Goal: Task Accomplishment & Management: Complete application form

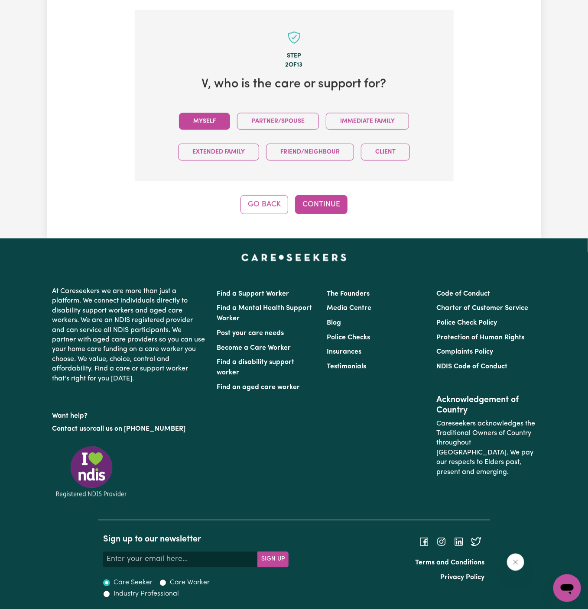
click at [210, 124] on button "Myself" at bounding box center [204, 121] width 51 height 17
click at [338, 202] on button "Continue" at bounding box center [321, 204] width 52 height 19
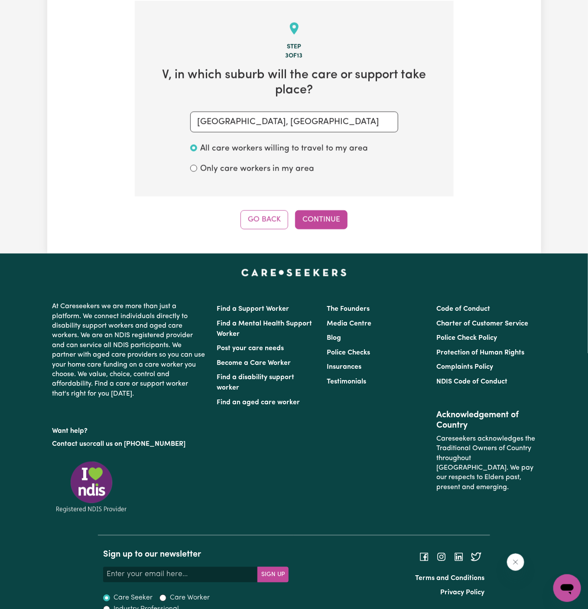
click at [338, 202] on div "Step 3 of 13 V , in which suburb will the care or support take place? SUFFOLK P…" at bounding box center [294, 115] width 319 height 229
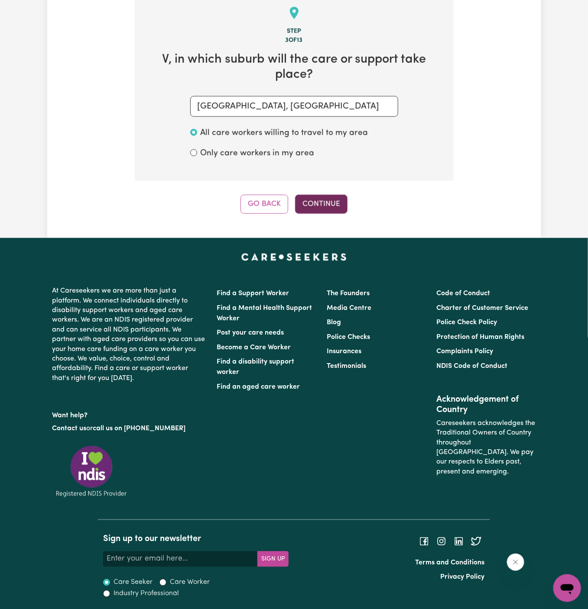
click at [311, 199] on button "Continue" at bounding box center [321, 204] width 52 height 19
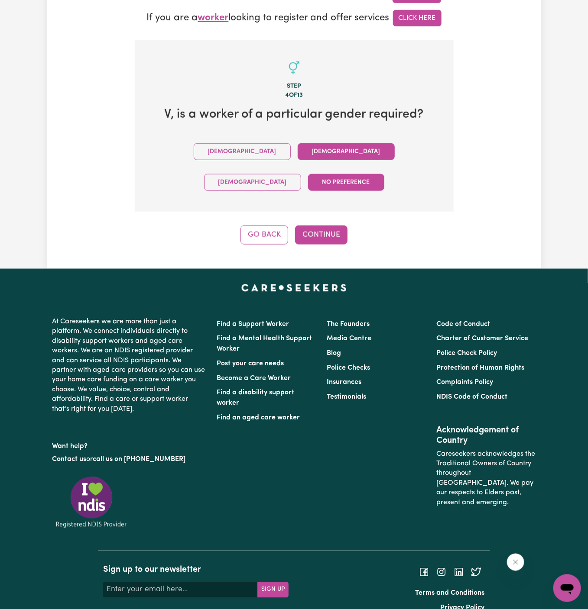
click at [298, 152] on button "Female" at bounding box center [346, 151] width 97 height 17
click at [328, 226] on button "Continue" at bounding box center [321, 235] width 52 height 19
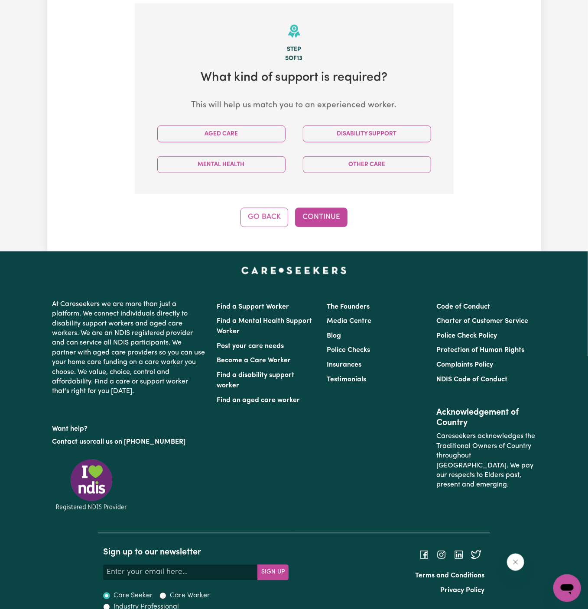
scroll to position [307, 0]
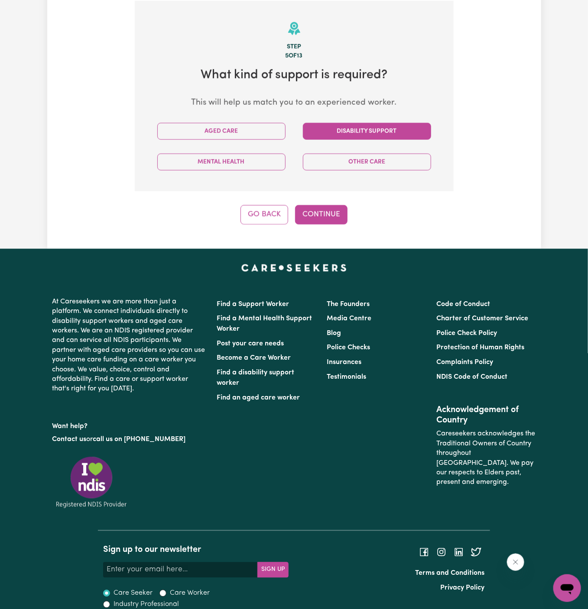
click at [356, 132] on button "Disability Support" at bounding box center [367, 131] width 128 height 17
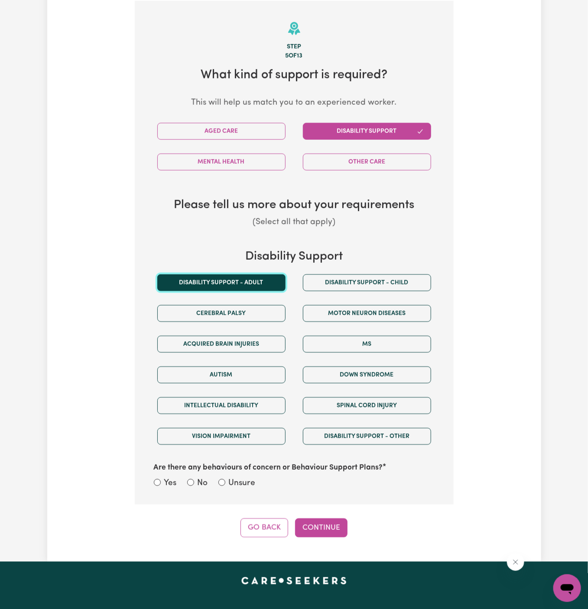
click at [223, 285] on button "Disability support - Adult" at bounding box center [221, 283] width 128 height 17
drag, startPoint x: 245, startPoint y: 480, endPoint x: 288, endPoint y: 494, distance: 45.3
click at [256, 480] on div "Yes No Unsure" at bounding box center [294, 484] width 281 height 13
click at [292, 502] on div "Step 5 of 13 What kind of support is required? This will help us match you to a…" at bounding box center [294, 269] width 319 height 537
click at [239, 478] on label "Unsure" at bounding box center [242, 484] width 27 height 13
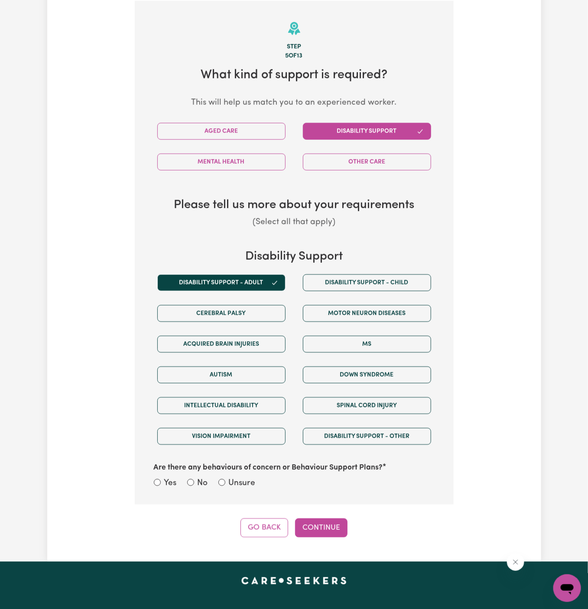
click at [225, 479] on input "Unsure" at bounding box center [221, 482] width 7 height 7
radio input "true"
click at [320, 524] on button "Continue" at bounding box center [321, 528] width 52 height 19
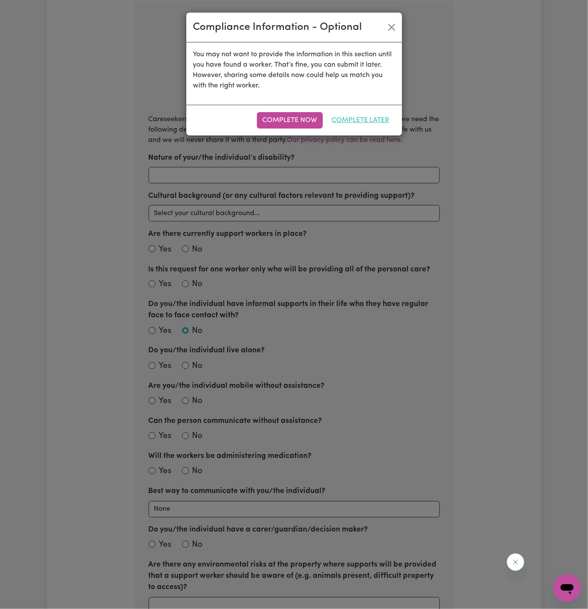
click at [369, 118] on button "Complete Later" at bounding box center [360, 120] width 69 height 16
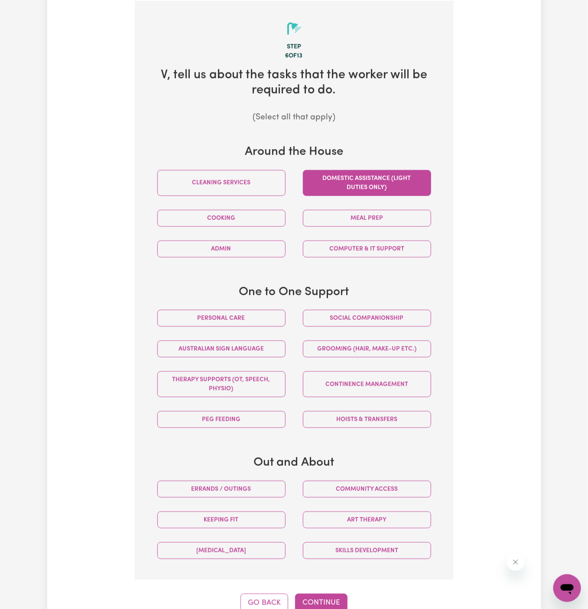
click at [370, 188] on button "Domestic assistance (light duties only)" at bounding box center [367, 183] width 128 height 26
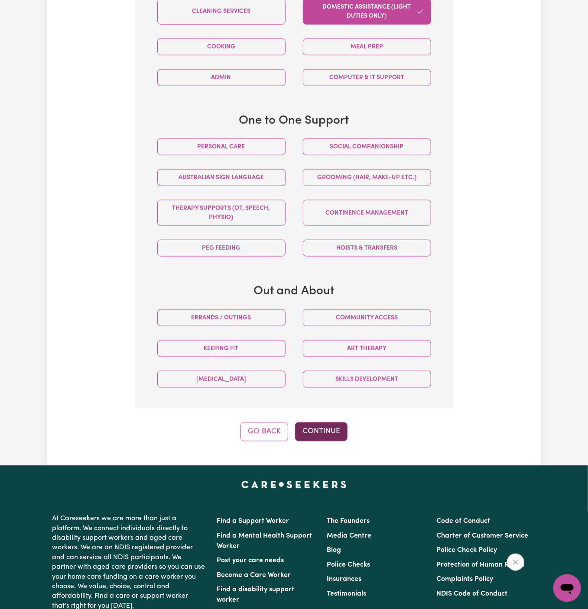
click at [326, 425] on button "Continue" at bounding box center [321, 432] width 52 height 19
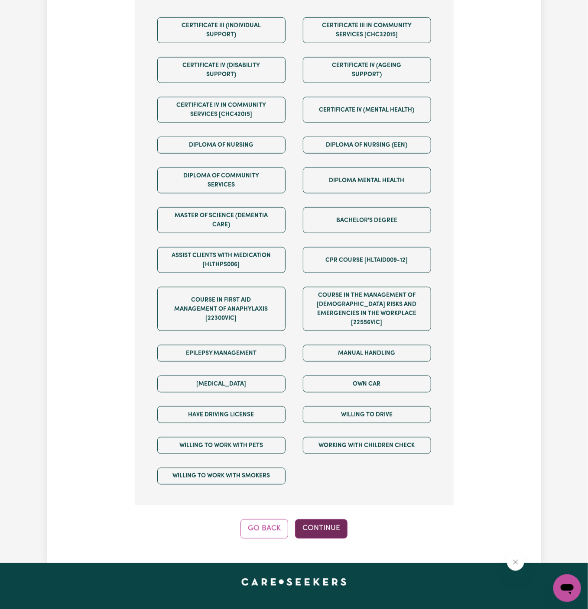
click at [332, 520] on button "Continue" at bounding box center [321, 529] width 52 height 19
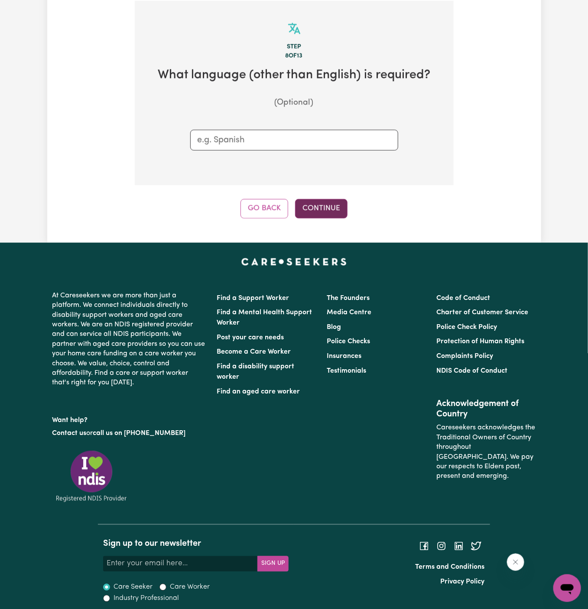
click at [325, 213] on button "Continue" at bounding box center [321, 208] width 52 height 19
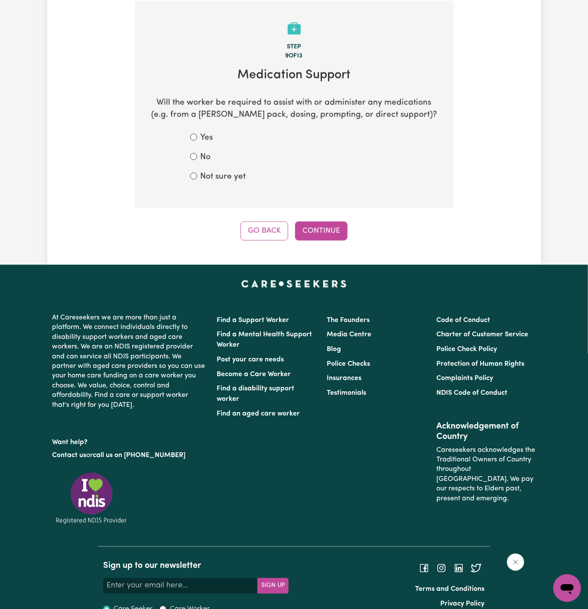
click at [229, 174] on label "Not sure yet" at bounding box center [223, 177] width 45 height 13
click at [197, 174] on input "Not sure yet" at bounding box center [193, 176] width 7 height 7
radio input "true"
click at [220, 159] on div "No" at bounding box center [294, 158] width 208 height 13
click at [198, 158] on div "No" at bounding box center [294, 158] width 208 height 13
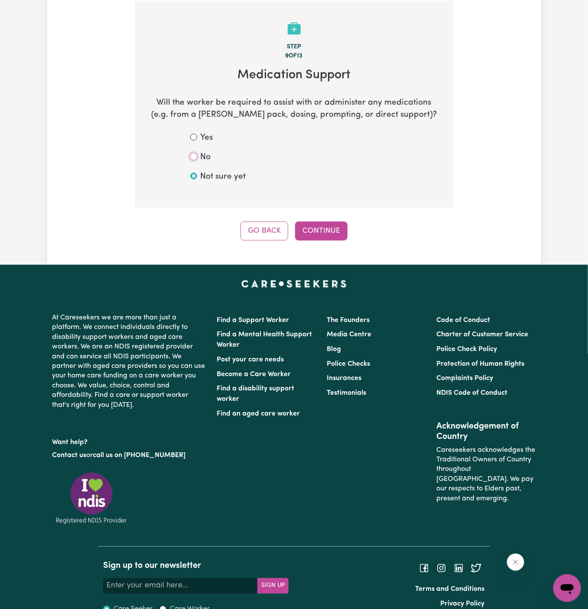
click at [194, 155] on input "No" at bounding box center [193, 156] width 7 height 7
radio input "true"
click at [323, 222] on button "Continue" at bounding box center [321, 231] width 52 height 19
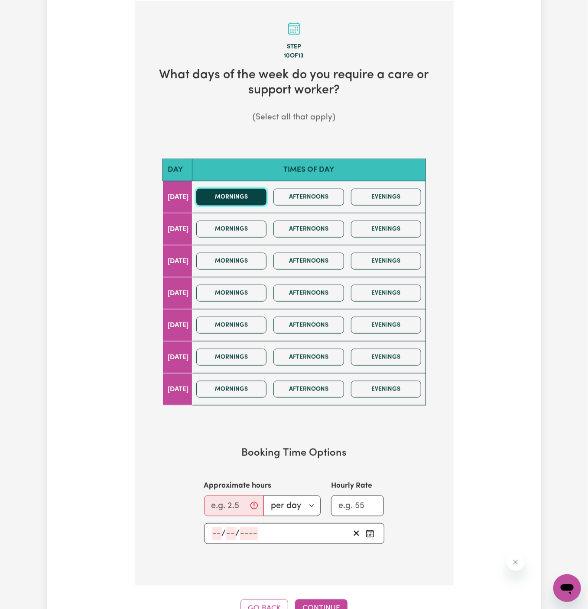
click at [241, 199] on button "Mornings" at bounding box center [231, 197] width 71 height 17
click at [225, 510] on input "Approximate hours" at bounding box center [234, 506] width 60 height 21
type input "1"
click at [216, 530] on input "number" at bounding box center [217, 534] width 10 height 13
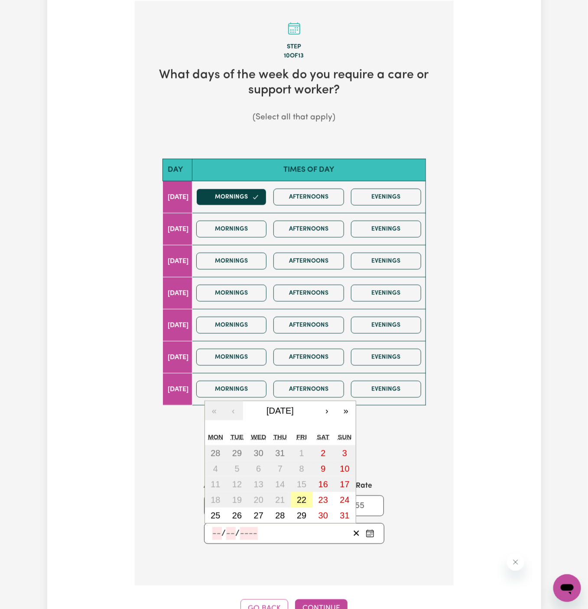
click at [301, 498] on abbr "22" at bounding box center [302, 500] width 10 height 10
type input "2025-08-22"
type input "22"
type input "8"
type input "2025"
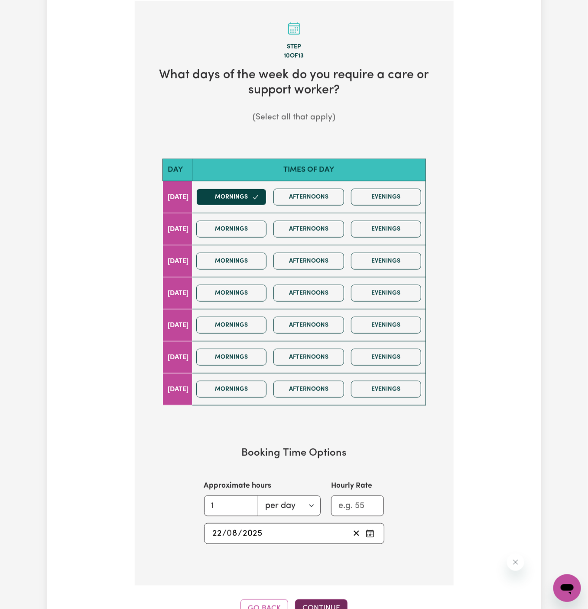
click at [322, 600] on button "Continue" at bounding box center [321, 609] width 52 height 19
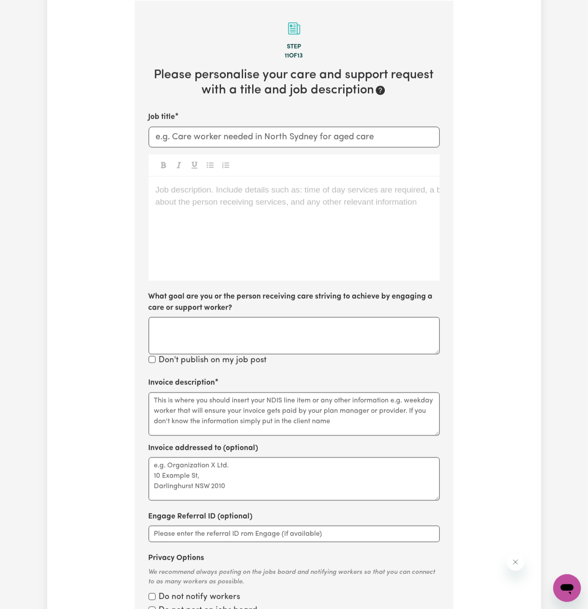
click at [271, 250] on div "Job description. Include details such as: time of day services are required, a …" at bounding box center [294, 229] width 291 height 104
click at [244, 147] on div "Job title Job description. Include details such as: time of day services are re…" at bounding box center [294, 240] width 291 height 256
click at [261, 136] on input "Job title" at bounding box center [294, 137] width 291 height 21
click at [262, 236] on div "Job description. Include details such as: time of day services are required, a …" at bounding box center [294, 229] width 291 height 104
click at [242, 184] on p "176969" at bounding box center [293, 190] width 277 height 13
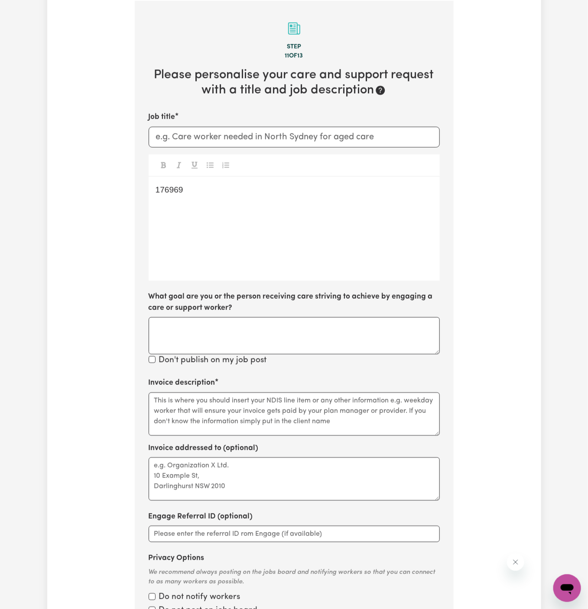
click at [229, 190] on p "176969" at bounding box center [293, 190] width 277 height 13
click at [204, 189] on p "176969" at bounding box center [293, 190] width 277 height 13
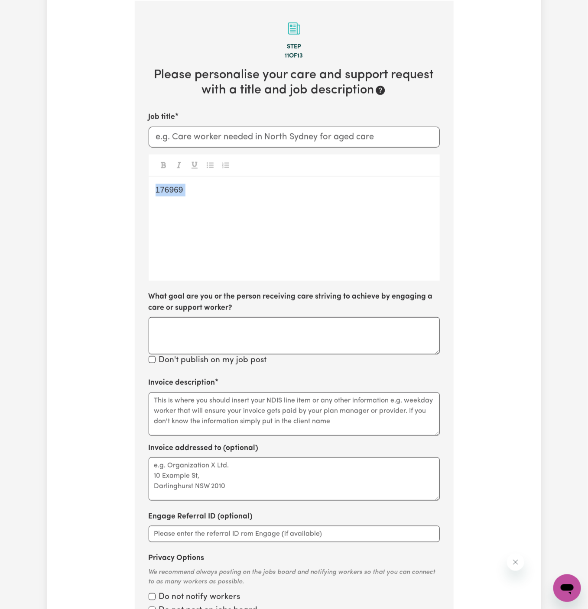
click at [204, 189] on p "176969" at bounding box center [293, 190] width 277 height 13
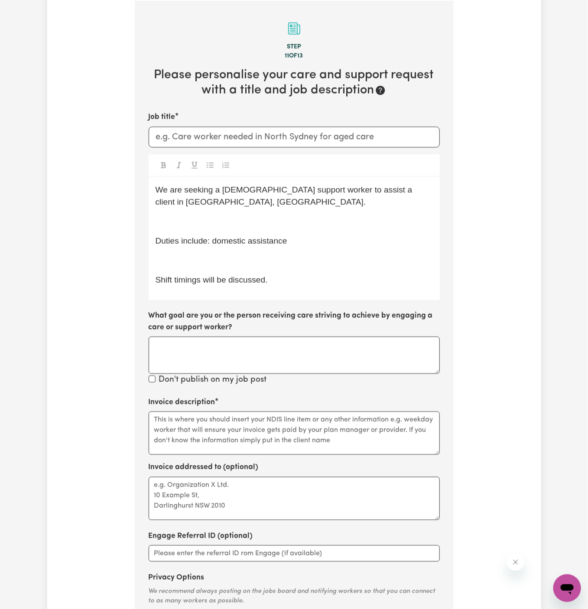
click at [204, 193] on span "We are seeking a female support worker to assist a client in Ocean Shores, NSW." at bounding box center [284, 196] width 259 height 22
click at [204, 222] on p "﻿" at bounding box center [293, 222] width 277 height 13
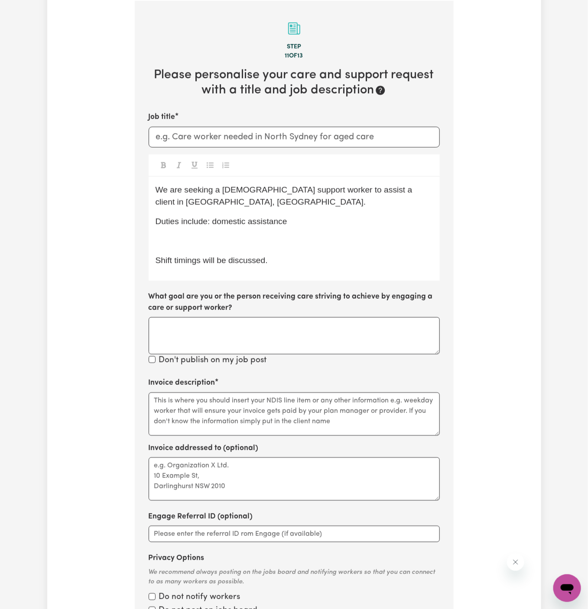
click at [206, 249] on div "We are seeking a female support worker to assist a client in Ocean Shores, NSW.…" at bounding box center [294, 229] width 291 height 104
click at [292, 248] on div "We are seeking a female support worker to assist a client in Ocean Shores, NSW.…" at bounding box center [294, 229] width 291 height 104
click at [204, 295] on label "What goal are you or the person receiving care striving to achieve by engaging …" at bounding box center [294, 302] width 291 height 23
click at [204, 317] on textarea "What goal are you or the person receiving care striving to achieve by engaging …" at bounding box center [294, 335] width 291 height 37
click at [194, 266] on div "We are seeking a female support worker to assist a client in Ocean Shores, NSW.…" at bounding box center [294, 229] width 291 height 104
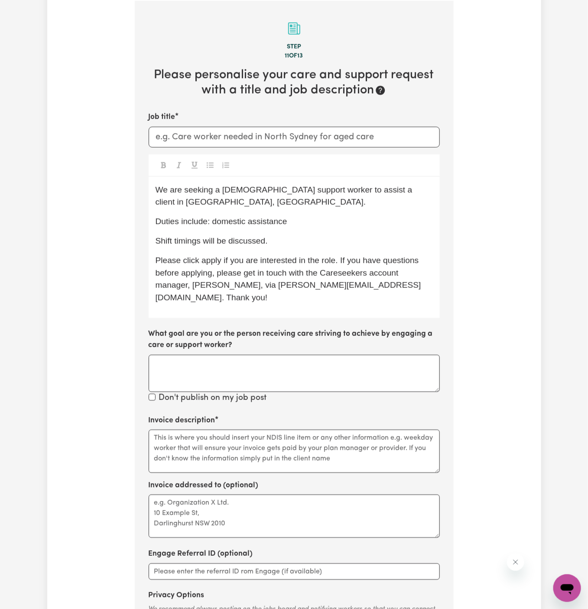
click at [204, 235] on p "Shift timings will be discussed." at bounding box center [293, 241] width 277 height 13
click at [206, 262] on span "Please click apply if you are interested in the role. If you have questions bef…" at bounding box center [287, 279] width 265 height 46
click at [303, 280] on span "Please click Apply if you are interested in the role. If you have questions bef…" at bounding box center [288, 279] width 266 height 46
click at [214, 187] on span "We are seeking a female support worker to assist a client in Ocean Shores, NSW." at bounding box center [284, 196] width 259 height 22
drag, startPoint x: 376, startPoint y: 192, endPoint x: 174, endPoint y: 204, distance: 202.2
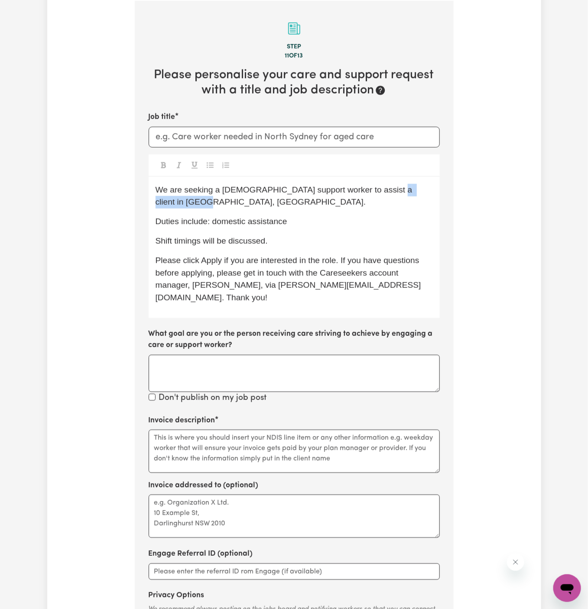
click at [174, 204] on span "We are seeking a female support worker to assist a client in Ocean Shores, NSW." at bounding box center [284, 196] width 259 height 22
click at [224, 225] on span "Duties include: domestic assistance" at bounding box center [221, 221] width 132 height 9
click at [275, 229] on div "We are seeking a female support worker to assist a client in Suffolk Park, NSW …" at bounding box center [294, 247] width 291 height 141
click at [287, 238] on p "Shift timings will be discussed." at bounding box center [293, 241] width 277 height 13
click at [283, 274] on span "Please click Apply if you are interested in the role. If you have questions bef…" at bounding box center [288, 279] width 266 height 46
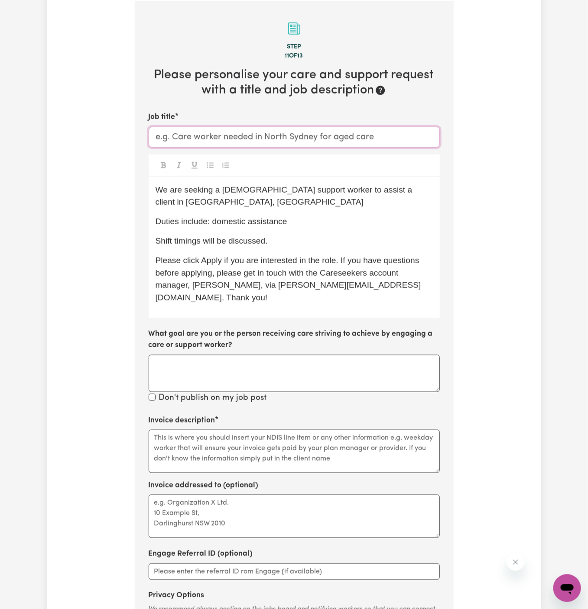
click at [228, 138] on input "Job title" at bounding box center [294, 137] width 291 height 21
paste input "Suffolk Park, NSW"
drag, startPoint x: 199, startPoint y: 166, endPoint x: 193, endPoint y: 145, distance: 22.2
click at [193, 145] on div "Job title Female Support Worker Needed In Suffolk Park, NSW We are seeking a fe…" at bounding box center [294, 258] width 291 height 293
type input "Female Support Worker Needed In Suffolk Park, NSW"
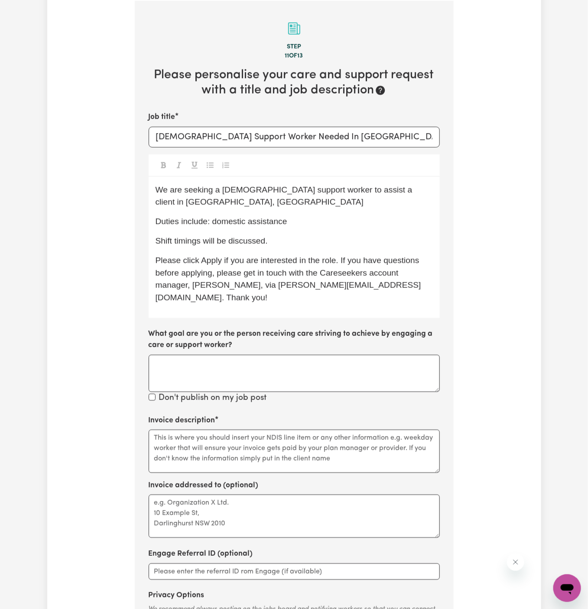
click at [330, 236] on p "Shift timings will be discussed." at bounding box center [293, 241] width 277 height 13
click at [340, 239] on p "Shift timings will be discussed." at bounding box center [293, 241] width 277 height 13
click at [287, 438] on textarea "Invoice description" at bounding box center [294, 451] width 291 height 43
click at [285, 446] on textarea "Invoice description" at bounding box center [294, 451] width 291 height 43
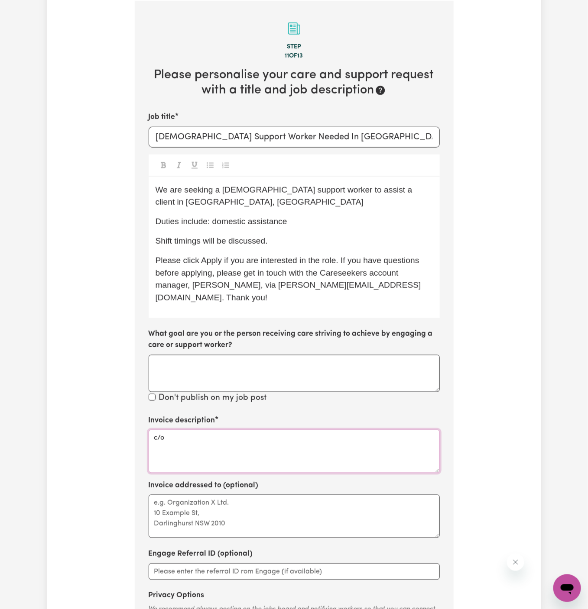
paste textarea "BE CAREFUL WITH THIS ONE"
drag, startPoint x: 169, startPoint y: 424, endPoint x: 349, endPoint y: 422, distance: 180.2
click at [349, 430] on textarea "c/o BE CAREFUL WITH THIS ONE" at bounding box center [294, 451] width 291 height 43
paste textarea "Together We Can"
click at [192, 430] on textarea "c/o Together We Can" at bounding box center [294, 451] width 291 height 43
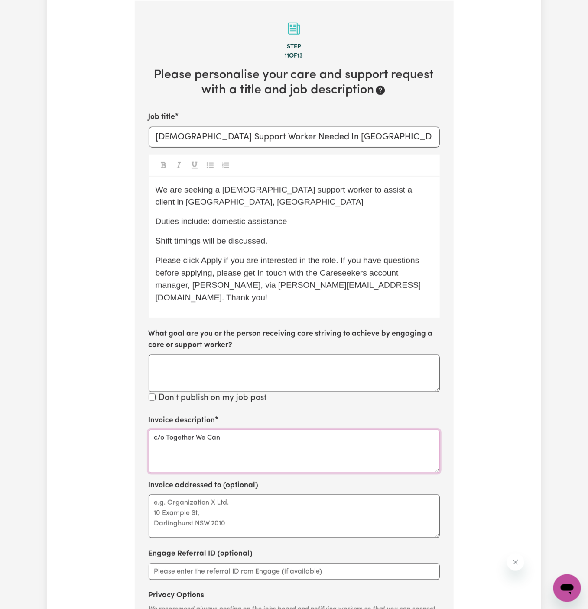
click at [192, 430] on textarea "c/o Together We Can" at bounding box center [294, 451] width 291 height 43
type textarea "c/o Together We Can"
click at [184, 495] on textarea "Invoice addressed to (optional)" at bounding box center [294, 516] width 291 height 43
paste textarea "c/o Together We Can"
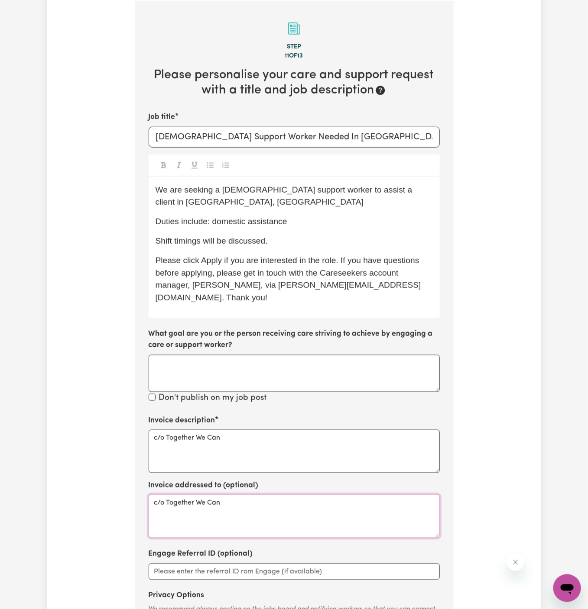
type textarea "c/o Together We Can"
click at [256, 210] on div "We are seeking a female support worker to assist a client in Suffolk Park, NSW …" at bounding box center [294, 247] width 291 height 141
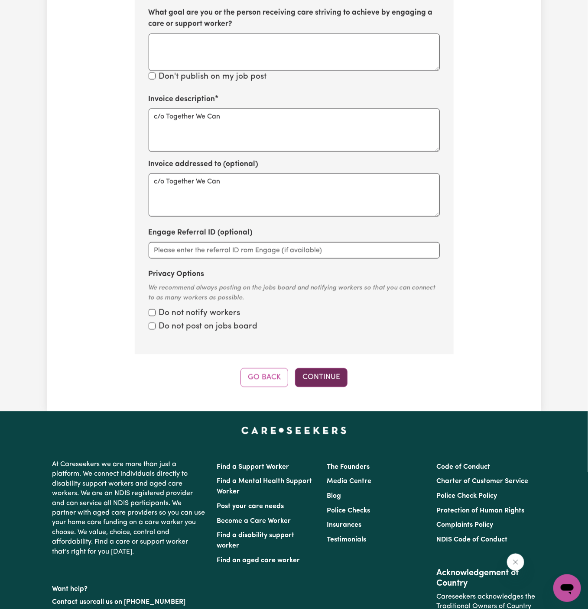
click at [330, 368] on button "Continue" at bounding box center [321, 377] width 52 height 19
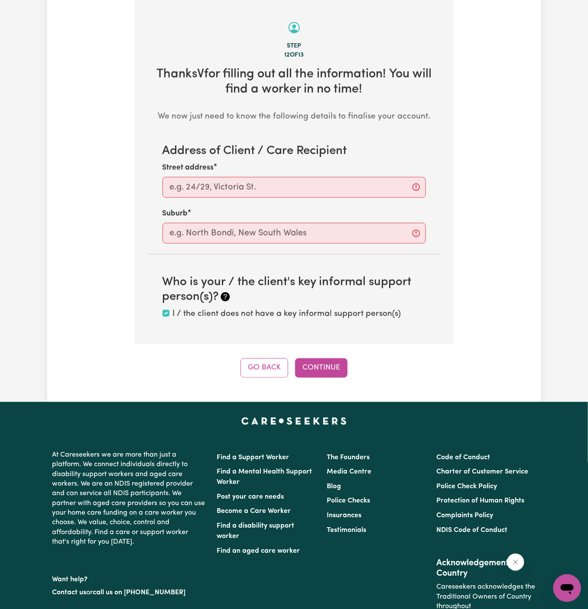
scroll to position [307, 0]
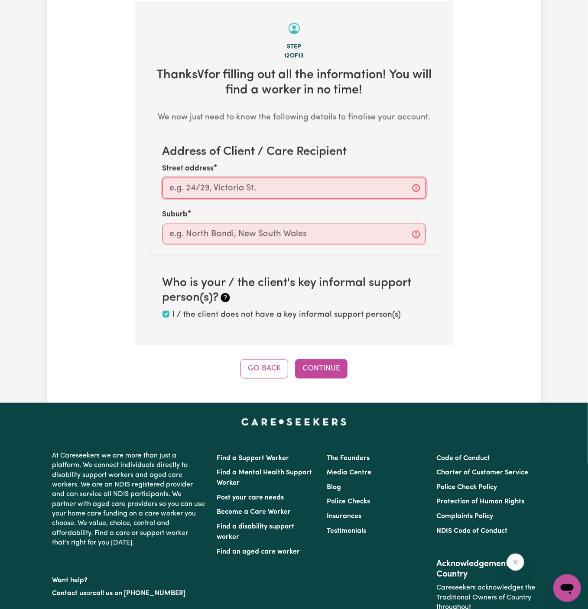
click at [264, 191] on input "Street address" at bounding box center [293, 188] width 263 height 21
click at [228, 180] on input "Street address" at bounding box center [293, 188] width 263 height 21
paste input "Suffolk Park"
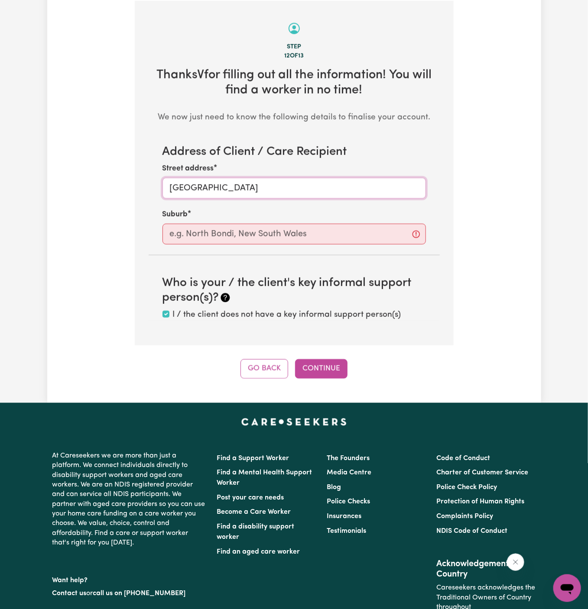
type input "Suffolk Park"
click at [227, 233] on input "text" at bounding box center [293, 234] width 263 height 21
paste input "Suffolk Park"
type input "Suffolk Park"
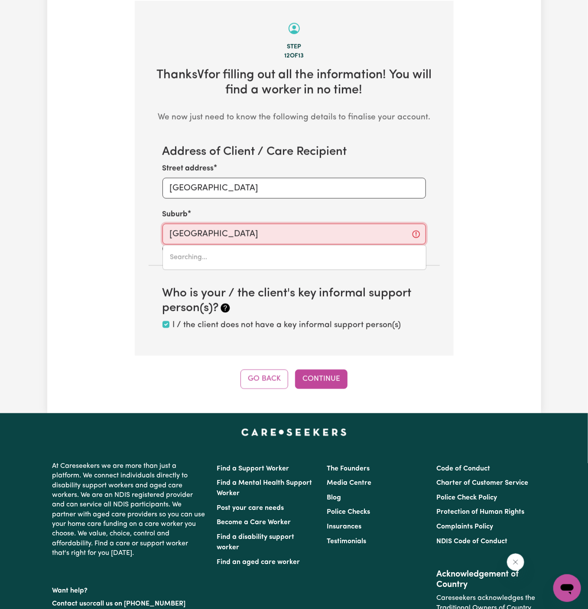
type input "Suffolk Park, New South Wales, 2481"
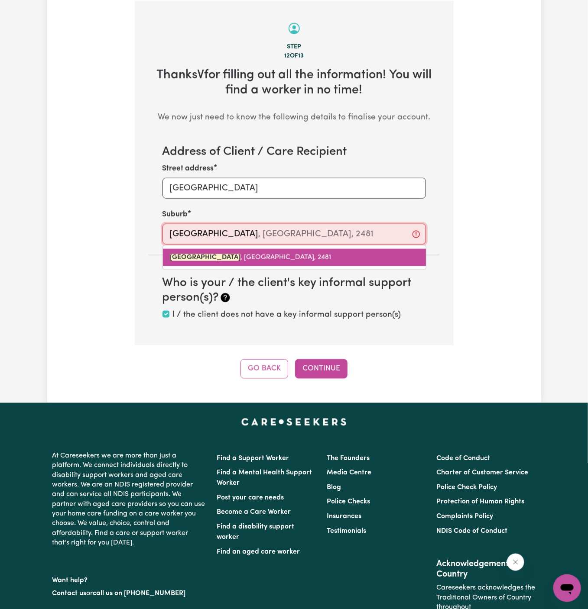
click at [285, 258] on span "SUFFOLK PARK , New South Wales, 2481" at bounding box center [250, 257] width 161 height 7
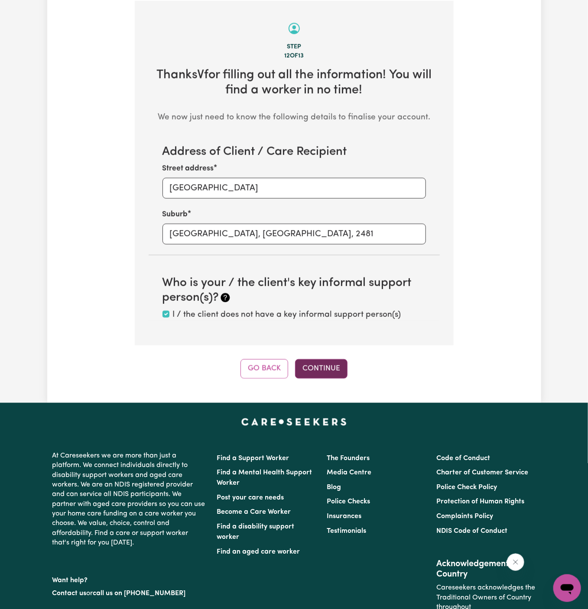
click at [331, 367] on button "Continue" at bounding box center [321, 368] width 52 height 19
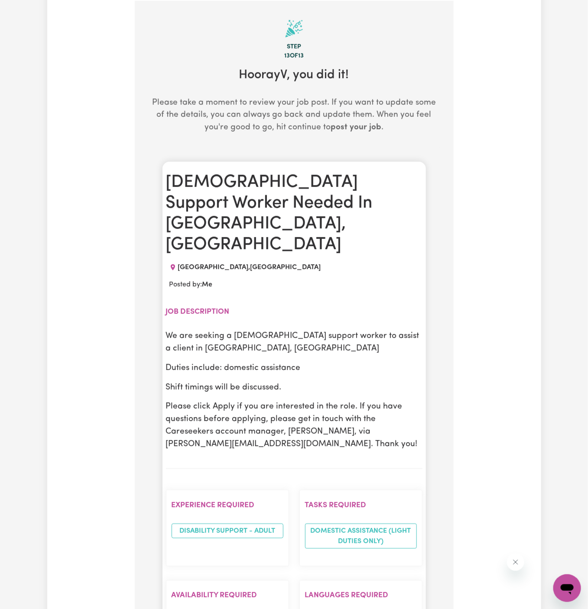
click at [267, 195] on h1 "Female Support Worker Needed In Suffolk Park, NSW" at bounding box center [294, 213] width 256 height 83
click at [239, 330] on p "We are seeking a female support worker to assist a client in Suffolk Park, NSW" at bounding box center [294, 342] width 256 height 25
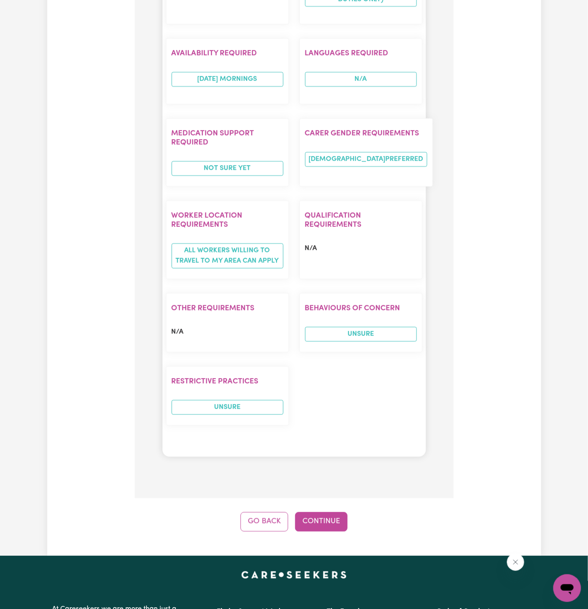
scroll to position [970, 0]
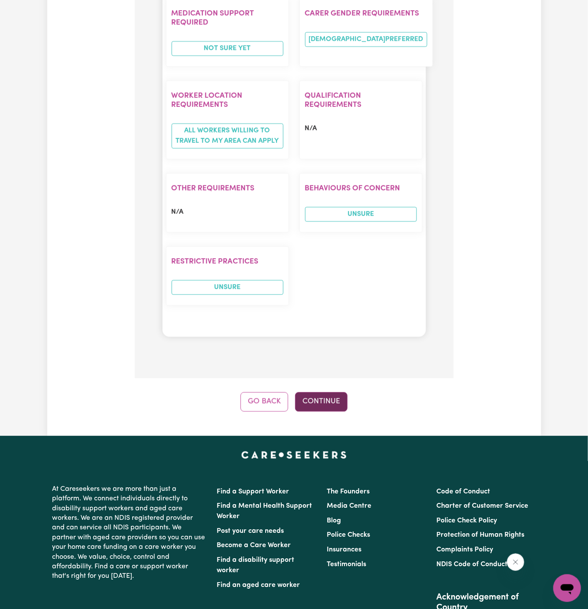
click at [313, 392] on button "Continue" at bounding box center [321, 401] width 52 height 19
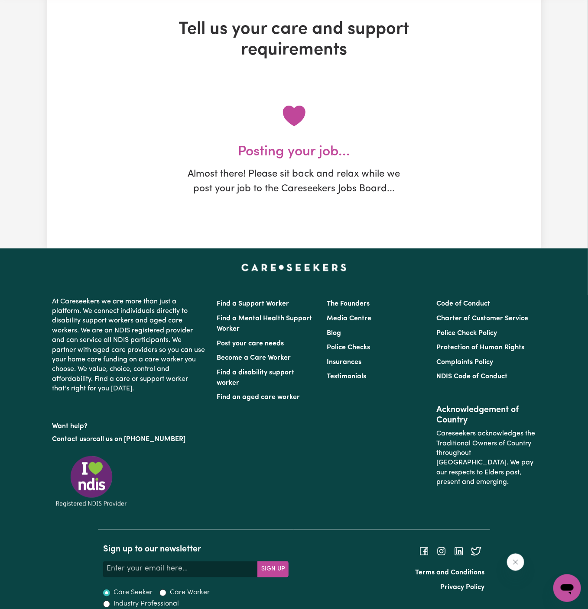
scroll to position [0, 0]
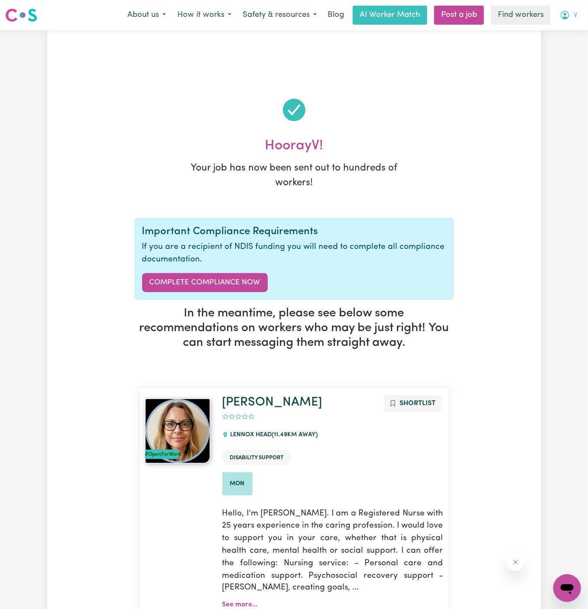
click at [571, 16] on button "V" at bounding box center [568, 15] width 29 height 18
click at [571, 31] on link "My Dashboard" at bounding box center [548, 34] width 68 height 16
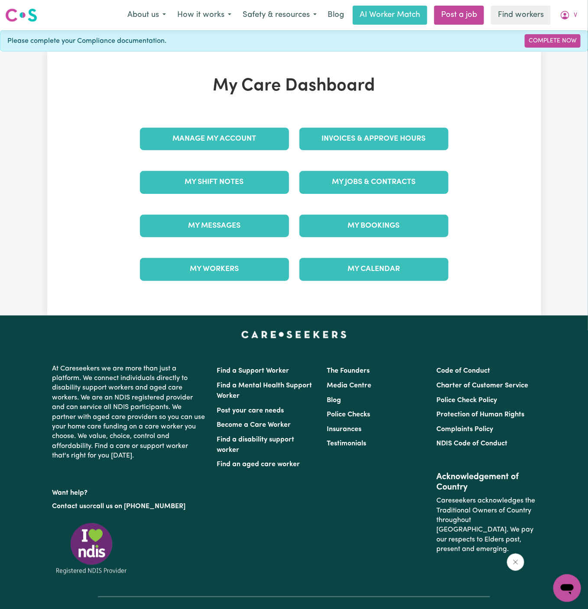
click at [273, 97] on div "My Care Dashboard Manage My Account Invoices & Approve Hours My Shift Notes My …" at bounding box center [293, 184] width 329 height 216
click at [261, 129] on link "Manage My Account" at bounding box center [214, 139] width 149 height 23
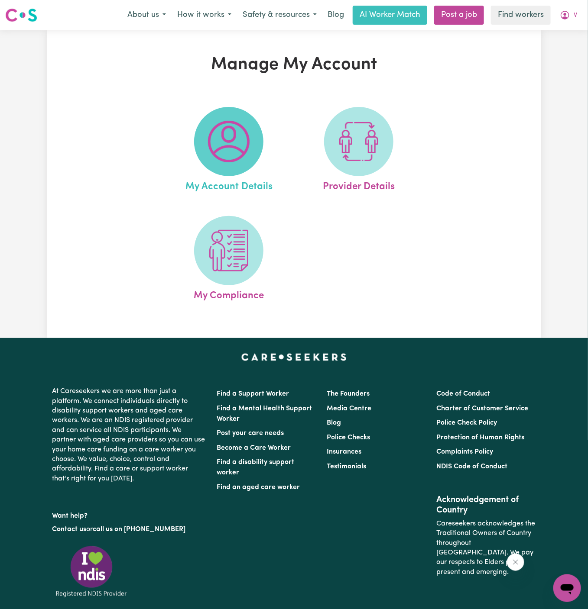
click at [244, 134] on img at bounding box center [229, 142] width 42 height 42
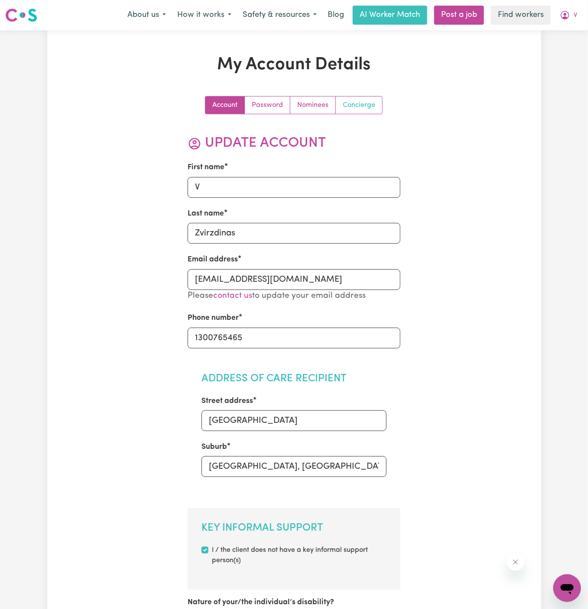
click at [362, 107] on link "Concierge" at bounding box center [359, 105] width 46 height 17
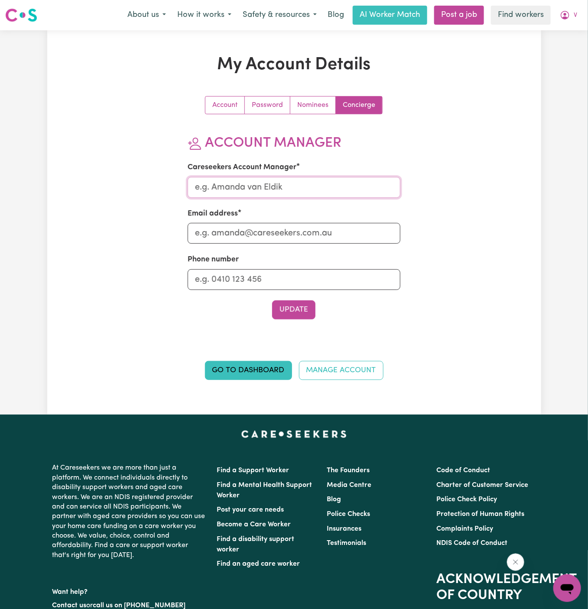
click at [325, 180] on input "Careseekers Account Manager" at bounding box center [294, 187] width 213 height 21
click at [307, 181] on input "Careseekers Account Manager" at bounding box center [294, 187] width 213 height 21
type input "Dyan"
click at [296, 218] on div "Email address" at bounding box center [294, 226] width 213 height 36
click at [296, 239] on input "Email address" at bounding box center [294, 233] width 213 height 21
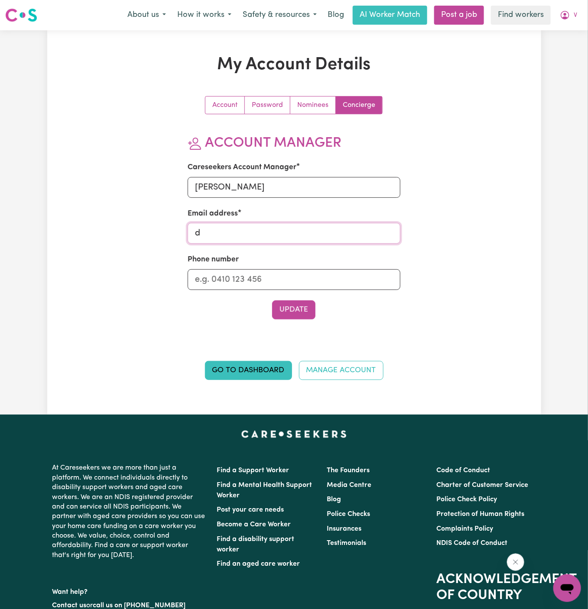
type input "dyan@careseekers.com.au"
click at [278, 283] on input "Phone number" at bounding box center [294, 279] width 213 height 21
type input "1300765465"
click at [292, 312] on button "Update" at bounding box center [293, 310] width 43 height 19
click at [574, 16] on span "V" at bounding box center [574, 16] width 3 height 10
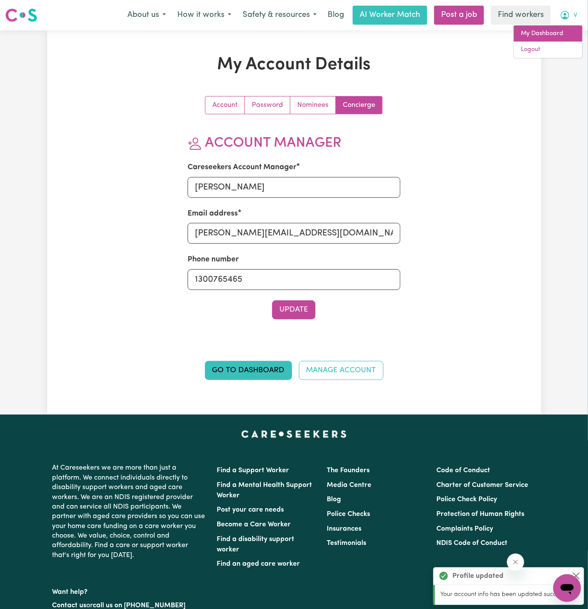
click at [567, 32] on link "My Dashboard" at bounding box center [548, 34] width 68 height 16
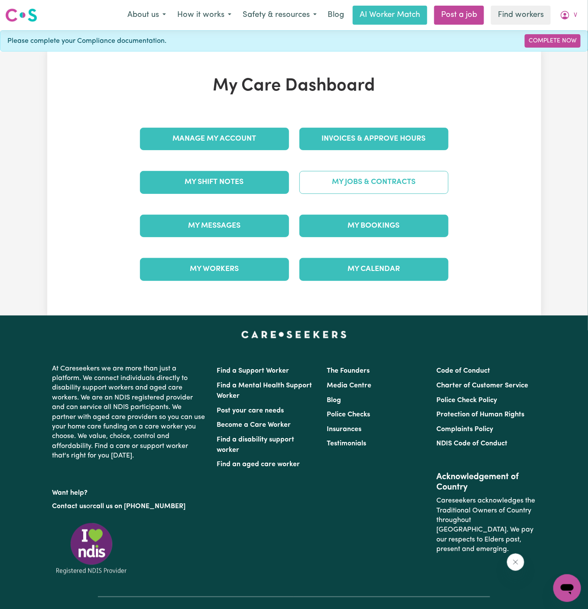
click at [369, 191] on link "My Jobs & Contracts" at bounding box center [373, 182] width 149 height 23
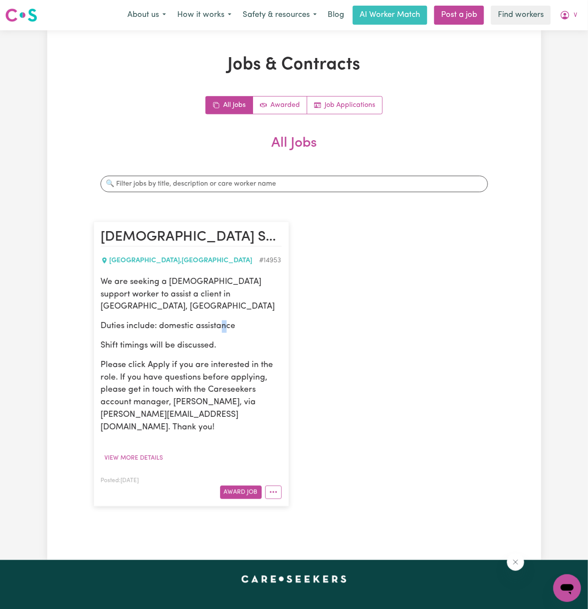
click at [222, 320] on p "Duties include: domestic assistance" at bounding box center [191, 326] width 181 height 13
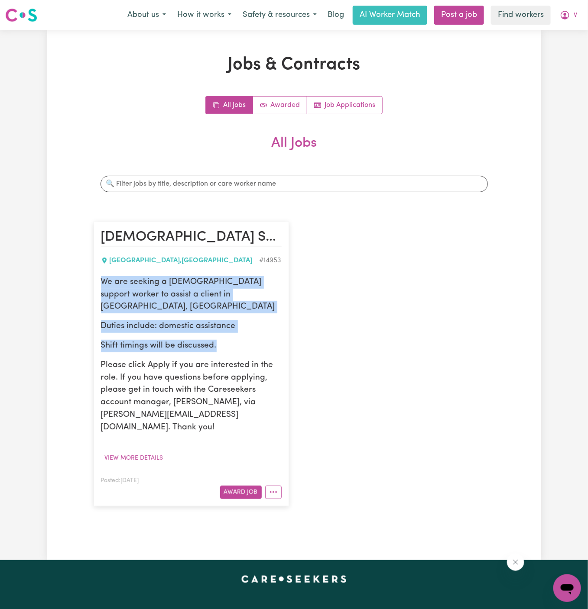
drag, startPoint x: 102, startPoint y: 282, endPoint x: 230, endPoint y: 332, distance: 137.1
click at [230, 332] on div "We are seeking a female support worker to assist a client in Suffolk Park, NSW …" at bounding box center [191, 355] width 181 height 158
copy div "We are seeking a female support worker to assist a client in Suffolk Park, NSW …"
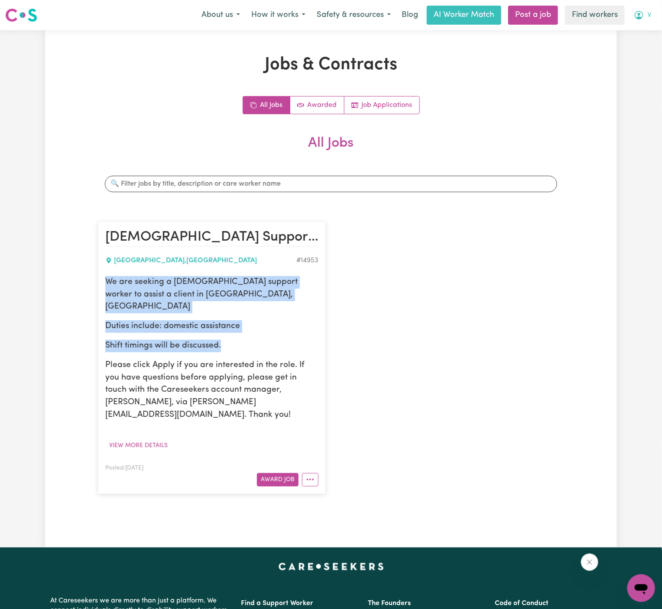
click at [587, 19] on button "V" at bounding box center [642, 15] width 29 height 18
click at [587, 30] on link "My Dashboard" at bounding box center [622, 34] width 68 height 16
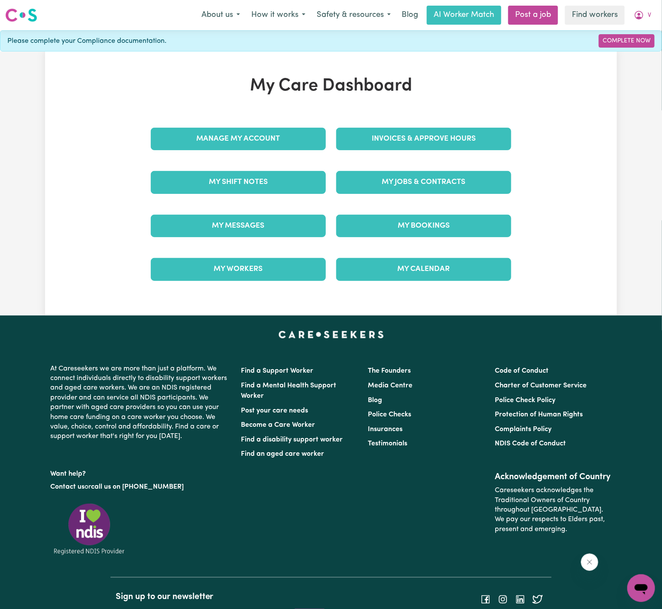
click at [333, 136] on div "Invoices & Approve Hours" at bounding box center [423, 138] width 185 height 43
click at [294, 139] on link "Manage My Account" at bounding box center [238, 139] width 175 height 23
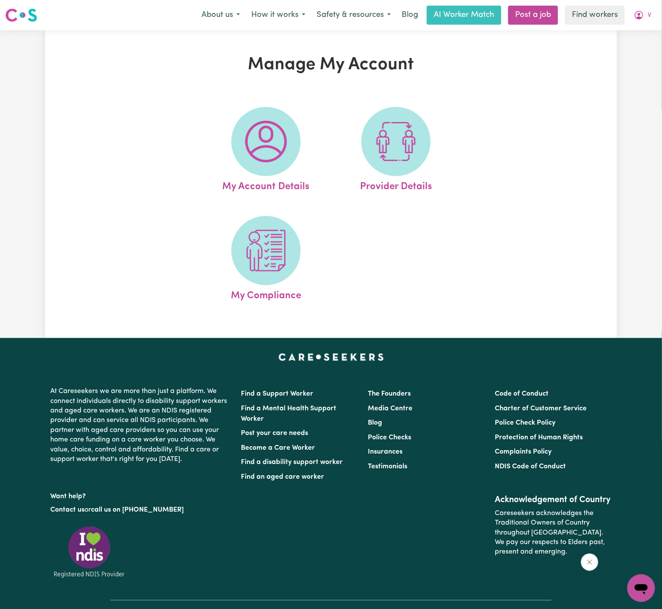
click at [294, 139] on span at bounding box center [265, 141] width 69 height 69
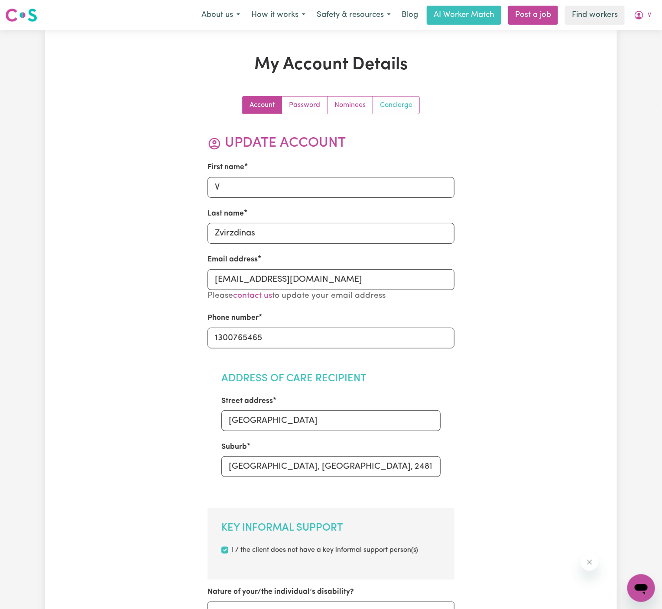
click at [396, 112] on link "Concierge" at bounding box center [396, 105] width 46 height 17
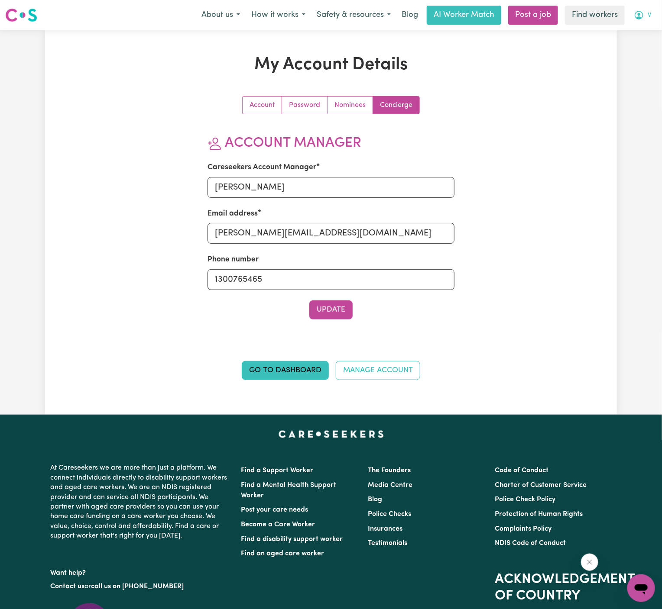
click at [587, 18] on button "V" at bounding box center [642, 15] width 29 height 18
click at [587, 50] on link "Logout" at bounding box center [622, 50] width 68 height 16
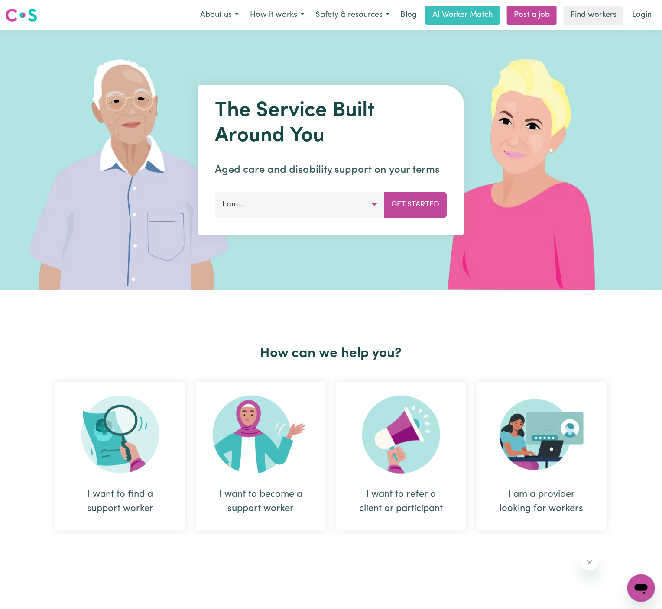
click at [587, 25] on div "Menu About us How it works Safety & resources Blog AI Worker Match Post a job F…" at bounding box center [331, 15] width 662 height 20
click at [587, 19] on link "Login" at bounding box center [642, 15] width 30 height 19
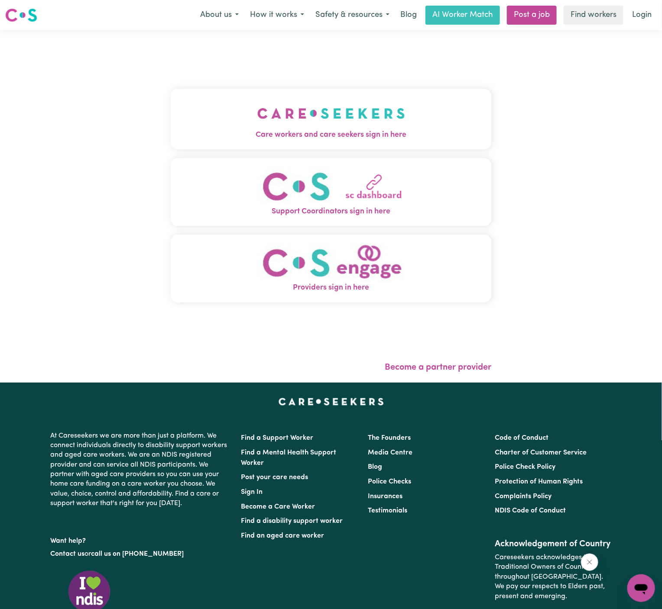
click at [297, 130] on span "Care workers and care seekers sign in here" at bounding box center [331, 134] width 320 height 11
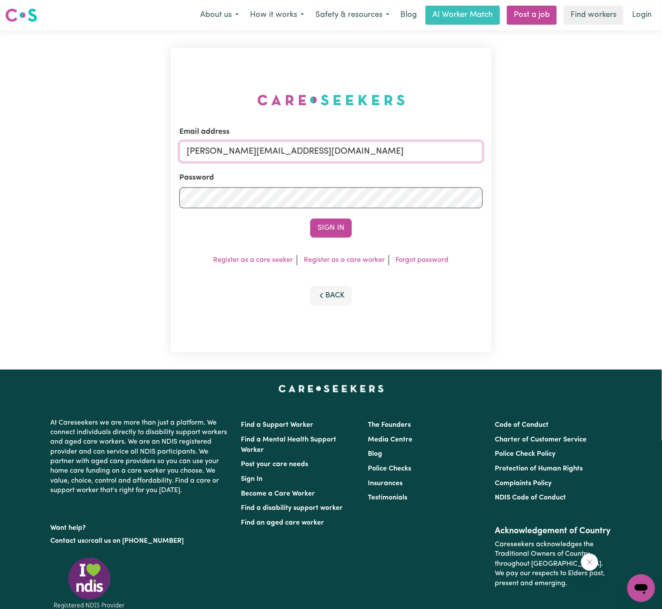
click at [354, 150] on input "dyan@careseekers.com.au" at bounding box center [330, 151] width 303 height 21
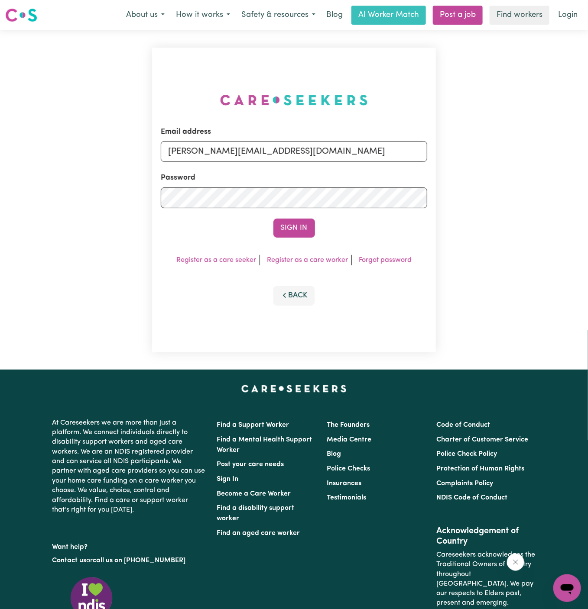
click at [276, 138] on div "Email address dyan@careseekers.com.au" at bounding box center [294, 144] width 266 height 36
click at [283, 162] on form "Email address dyan@careseekers.com.au Password Sign In" at bounding box center [294, 181] width 266 height 111
click at [313, 157] on input "dyan@careseekers.com.au" at bounding box center [294, 151] width 266 height 21
drag, startPoint x: 212, startPoint y: 152, endPoint x: 606, endPoint y: 172, distance: 394.6
click at [587, 172] on html "Menu About us How it works Safety & resources Blog AI Worker Match Post a job F…" at bounding box center [294, 371] width 588 height 742
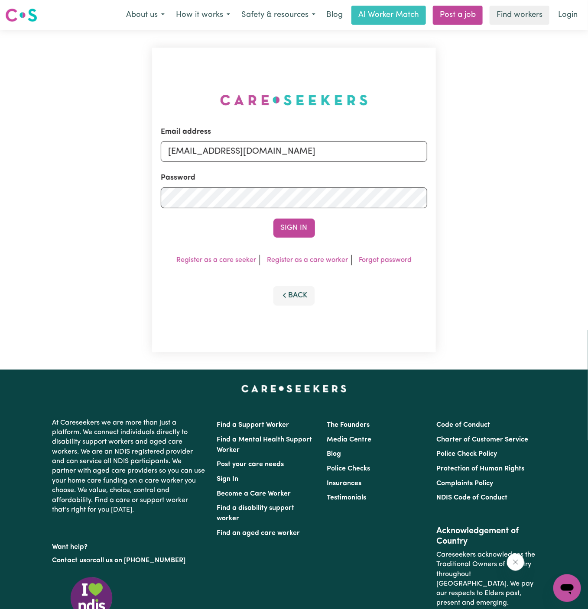
type input "superuser~SarwanRoopraPAWA@careseekers.com.au"
click at [273, 219] on button "Sign In" at bounding box center [294, 228] width 42 height 19
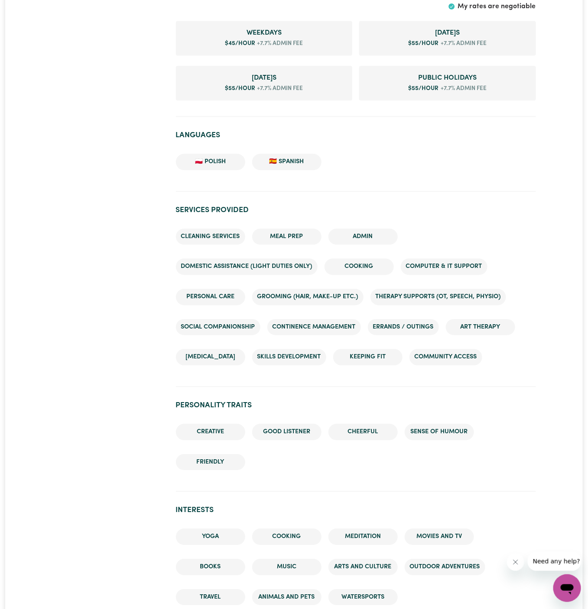
scroll to position [729, 0]
